Goal: Task Accomplishment & Management: Manage account settings

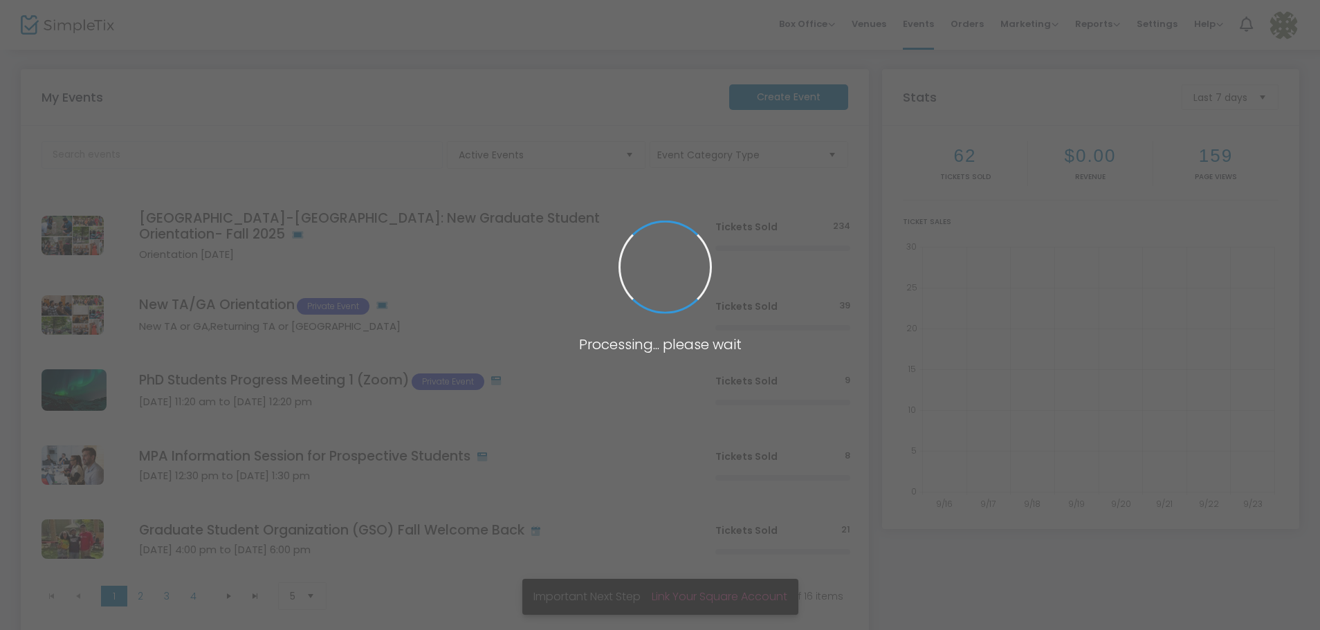
scroll to position [89, 0]
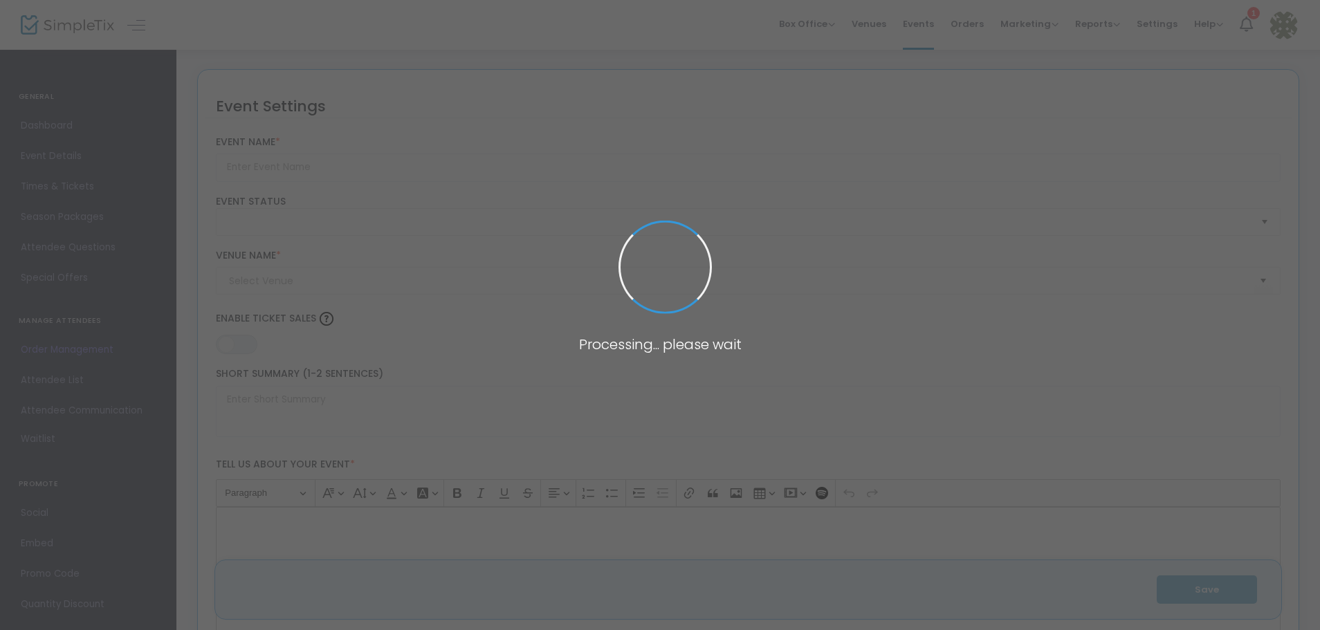
type input "Graduate School Information Session"
type textarea "Explore nearly 30 graduate programs at Rutgers Graduate School–Camden. Join our…"
type input "Register Now"
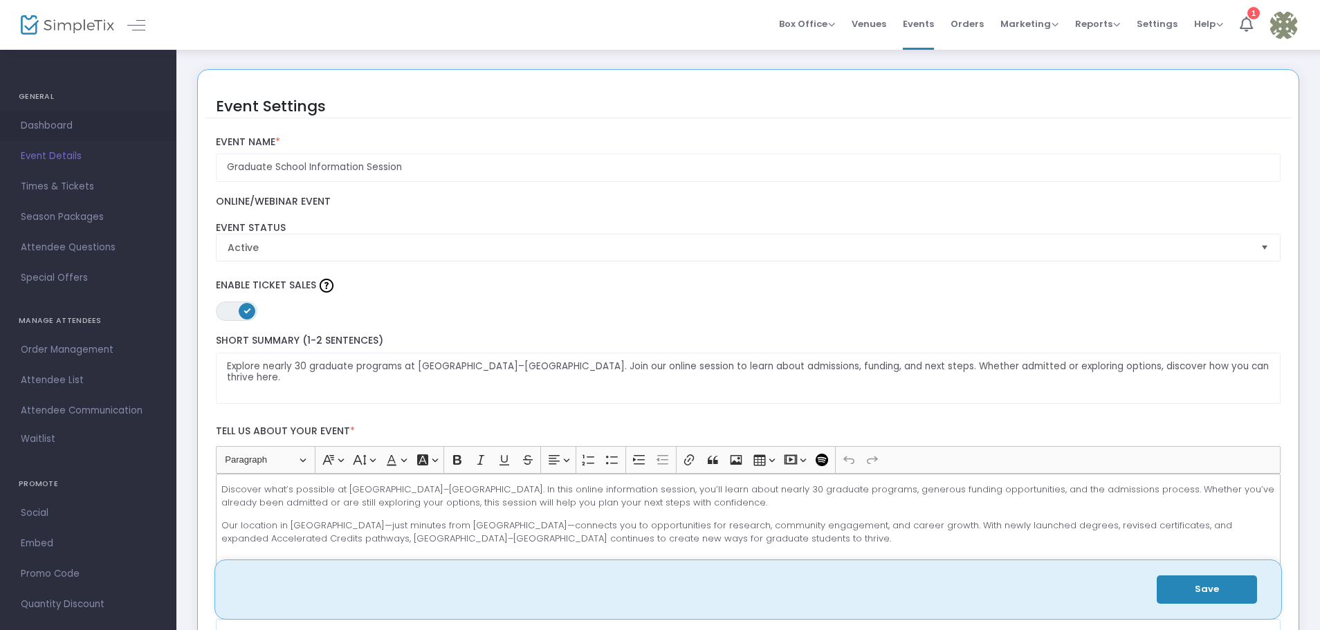
click at [62, 124] on span "Dashboard" at bounding box center [88, 126] width 135 height 18
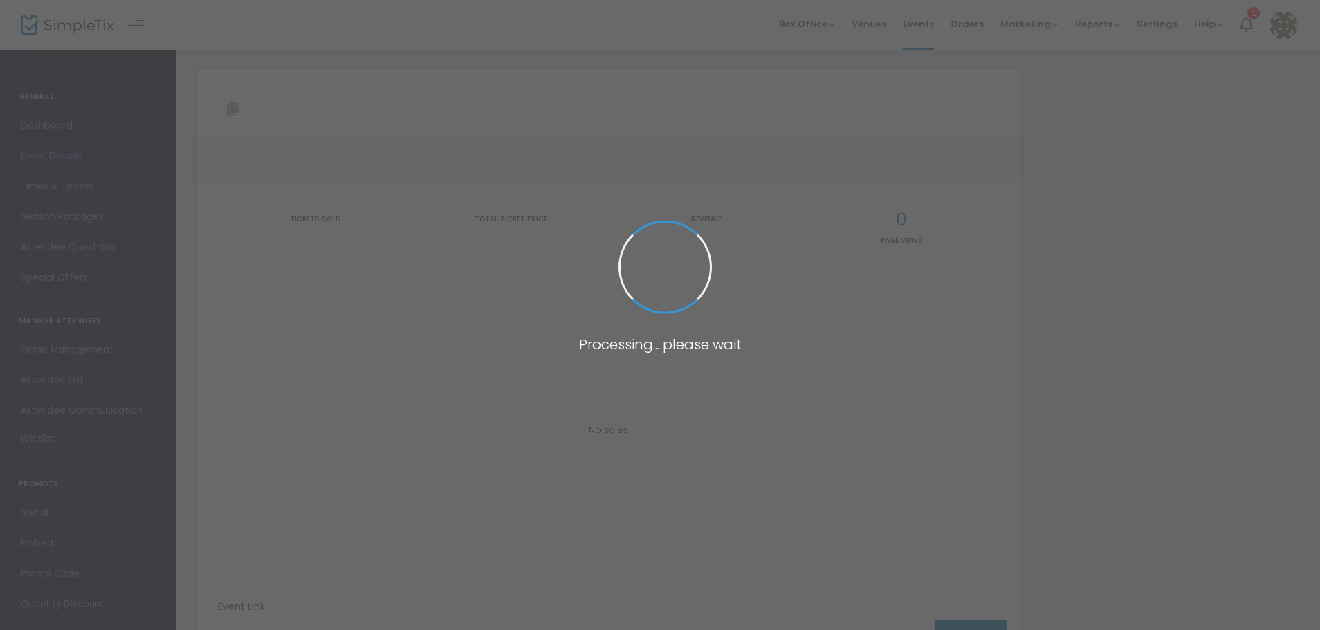
type input "https://www.simpletix.com/e/graduate-school-information-session-tickets-237312"
